Goal: Task Accomplishment & Management: Use online tool/utility

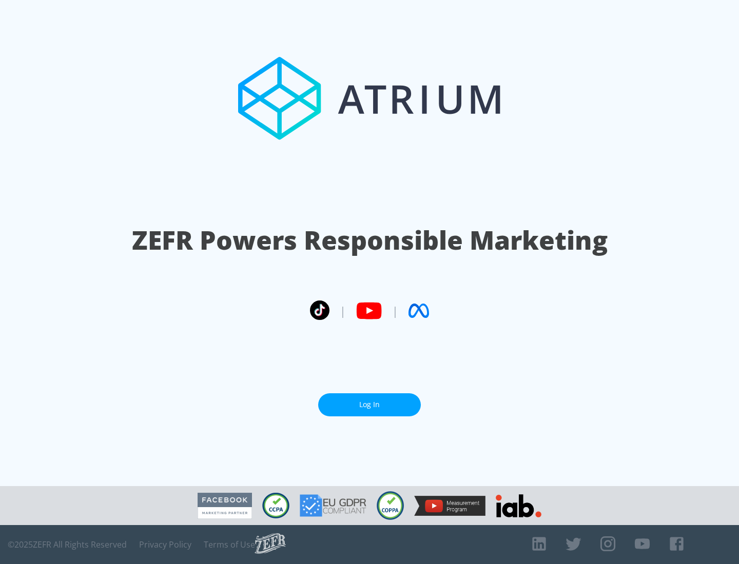
click at [369, 405] on link "Log In" at bounding box center [369, 404] width 103 height 23
